Goal: Task Accomplishment & Management: Manage account settings

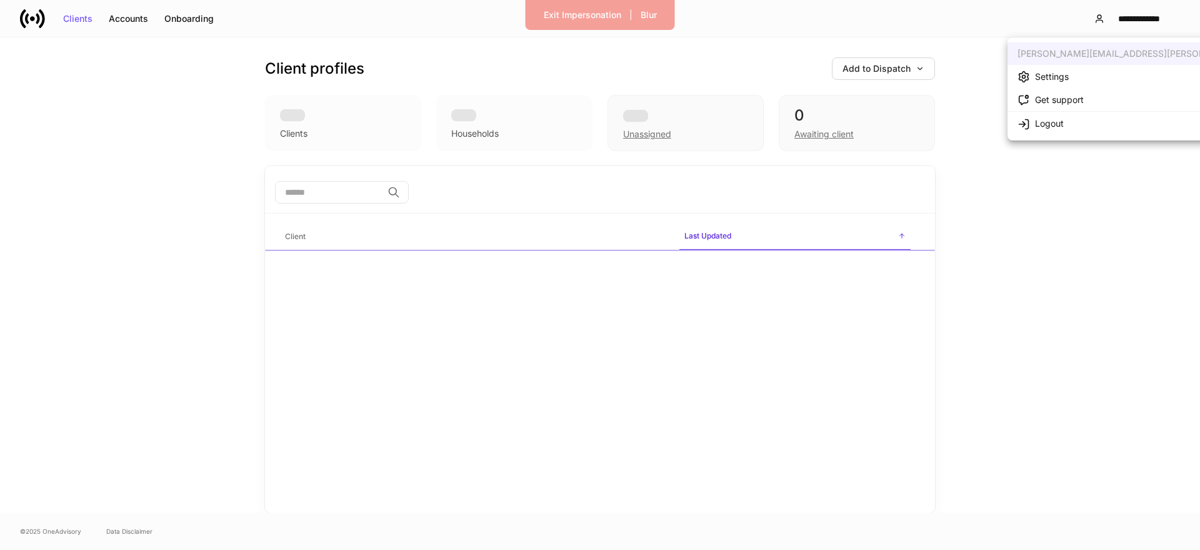
click at [1059, 69] on li "Settings" at bounding box center [1164, 76] width 314 height 23
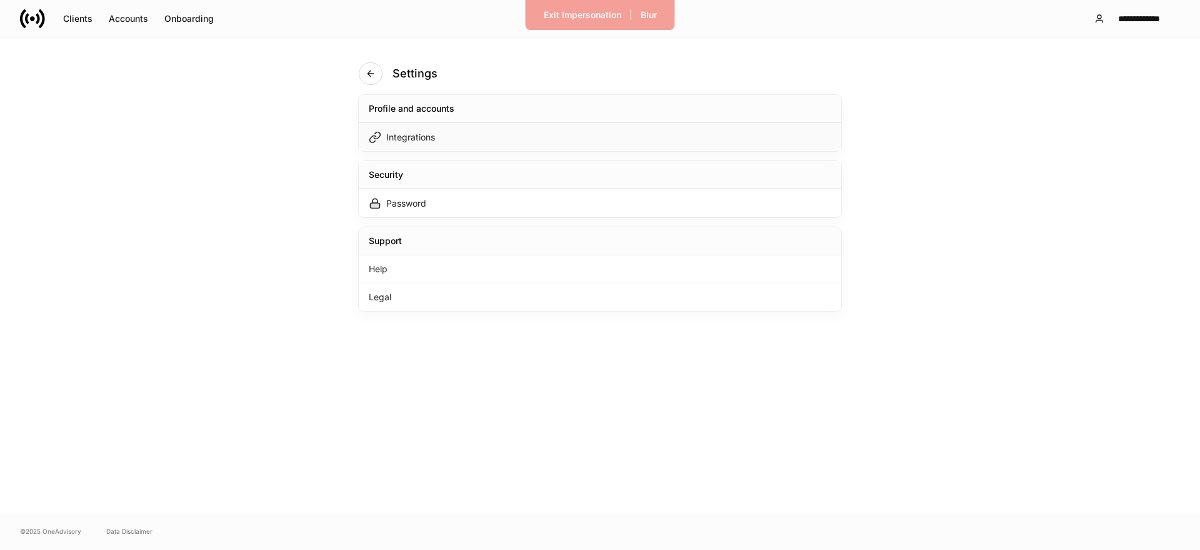
click at [666, 127] on div "Integrations" at bounding box center [600, 137] width 482 height 28
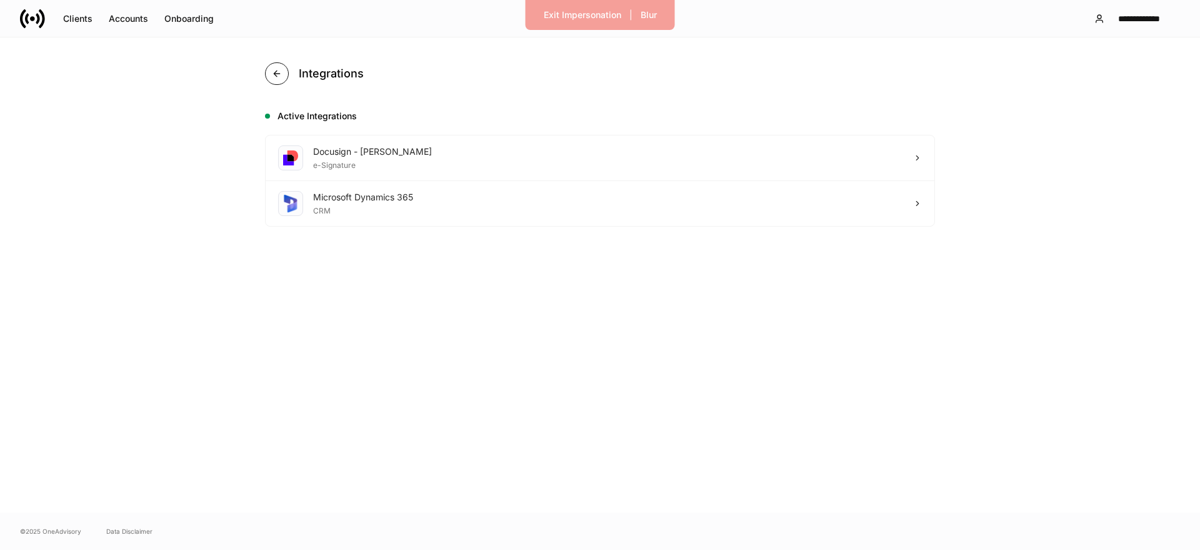
click at [281, 76] on icon "button" at bounding box center [277, 74] width 10 height 10
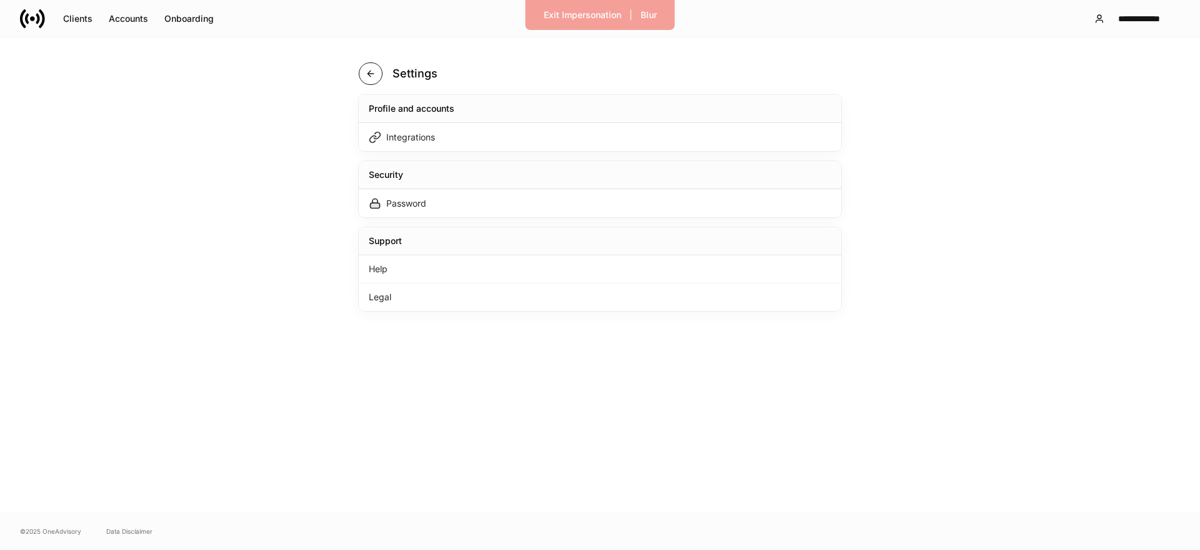
click at [369, 73] on icon "button" at bounding box center [371, 74] width 10 height 10
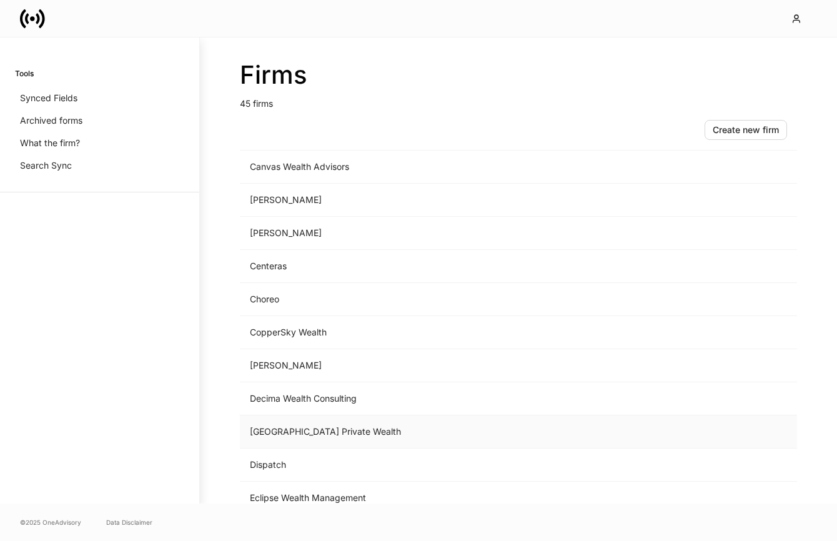
scroll to position [336, 0]
click at [287, 306] on td "Choreo" at bounding box center [415, 298] width 350 height 33
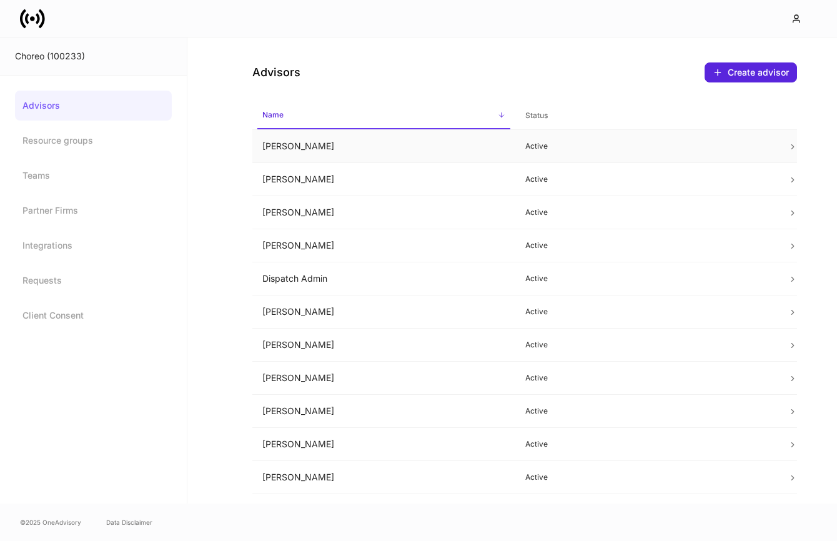
click at [331, 152] on td "Allison Hamann" at bounding box center [383, 146] width 263 height 33
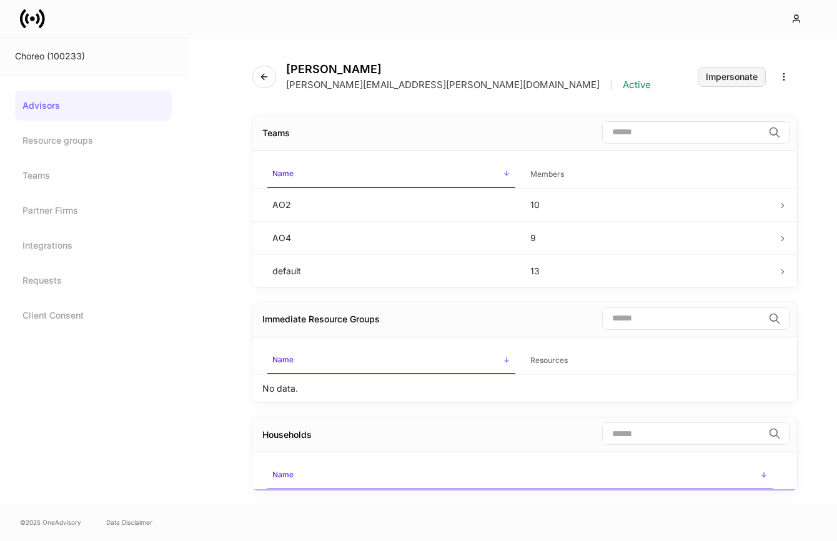
click at [738, 77] on div "Impersonate" at bounding box center [732, 76] width 52 height 9
